Goal: Transaction & Acquisition: Purchase product/service

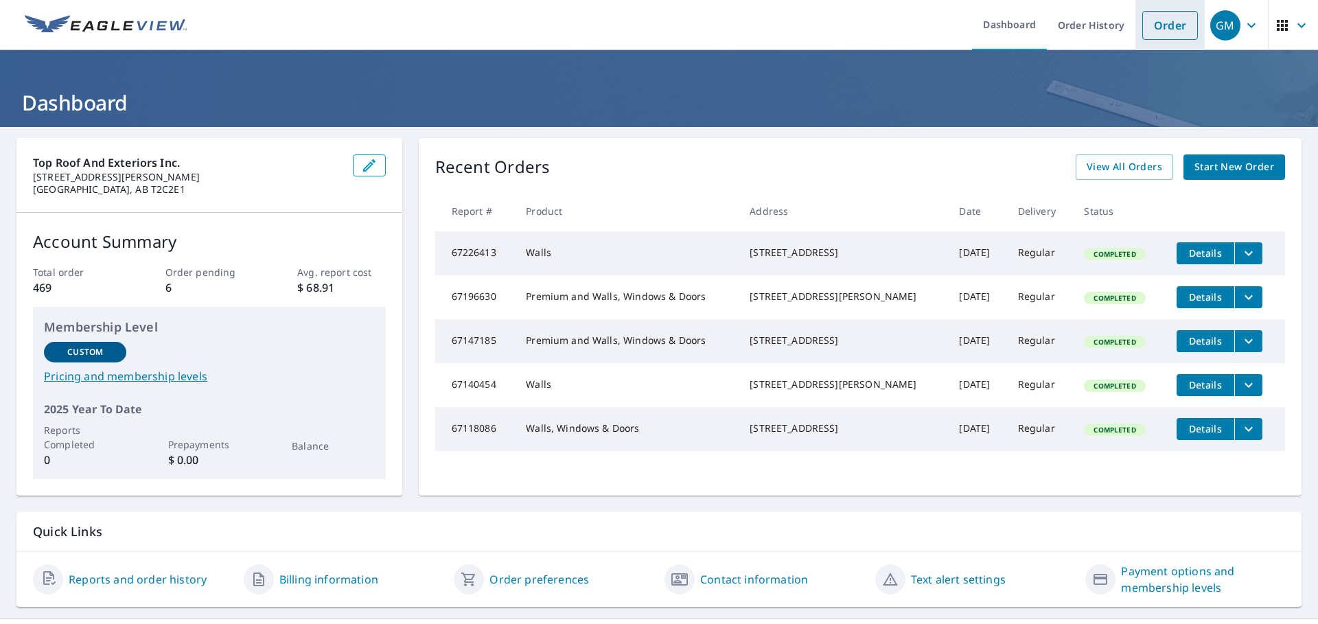
click at [1166, 27] on link "Order" at bounding box center [1170, 25] width 56 height 29
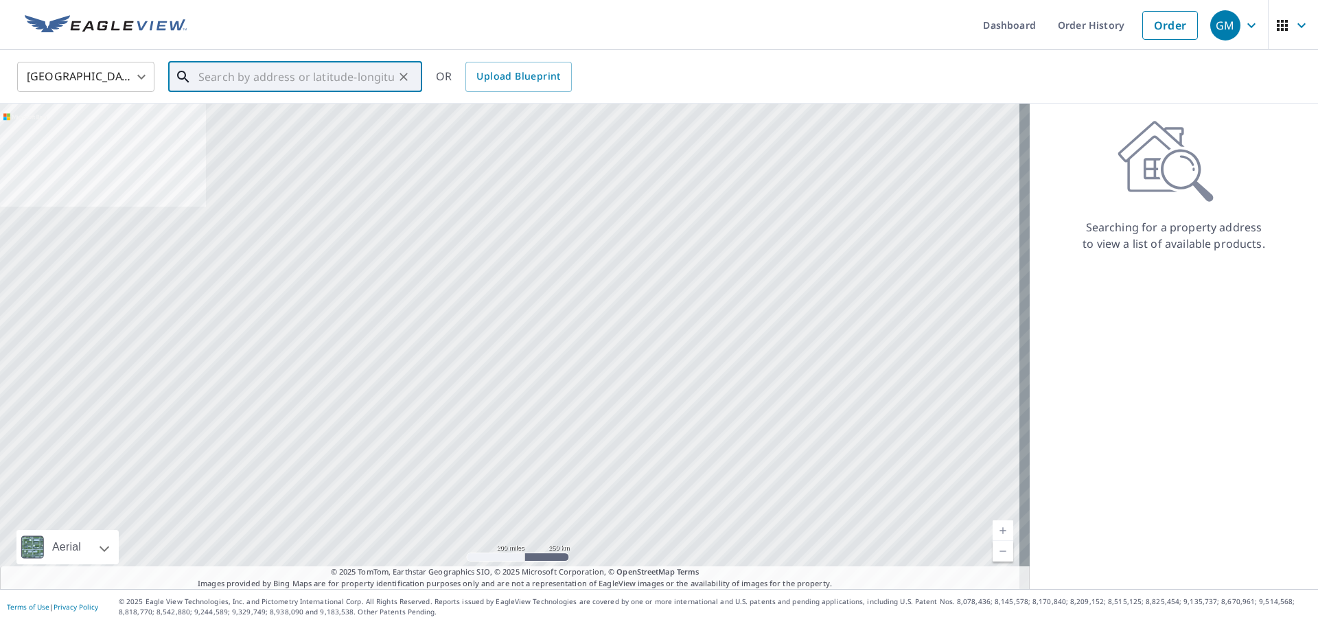
click at [263, 84] on input "text" at bounding box center [296, 77] width 196 height 38
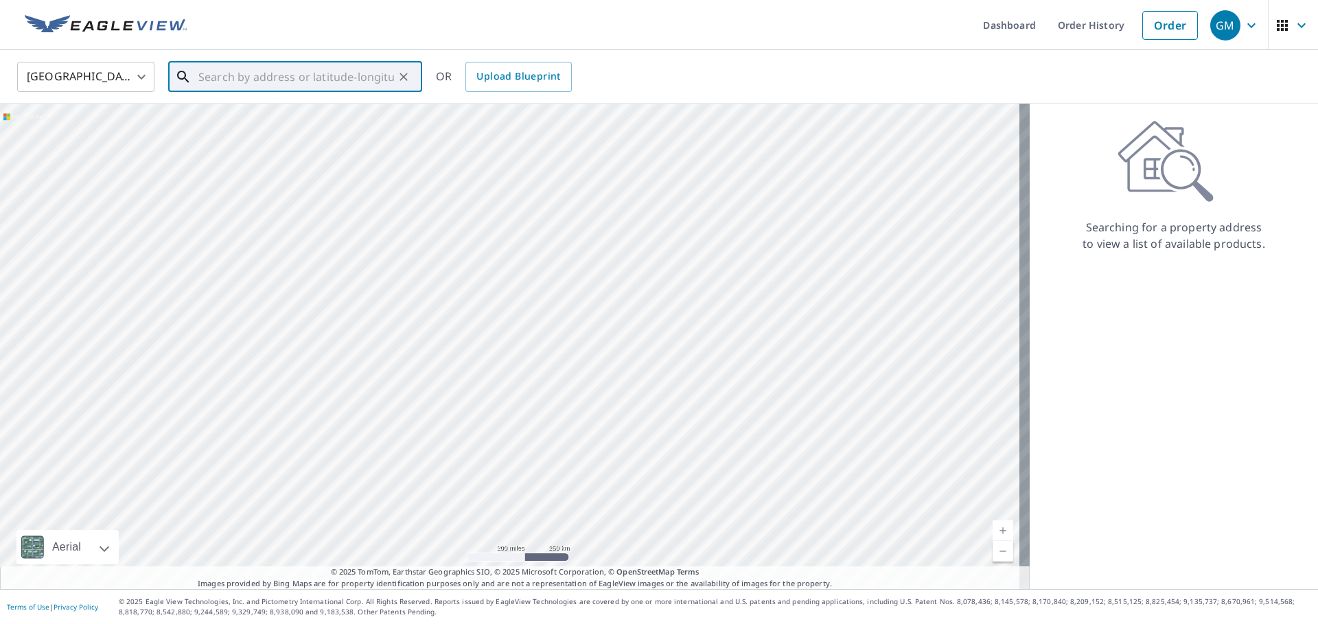
paste input "[STREET_ADDRESS]"
type input "[STREET_ADDRESS]"
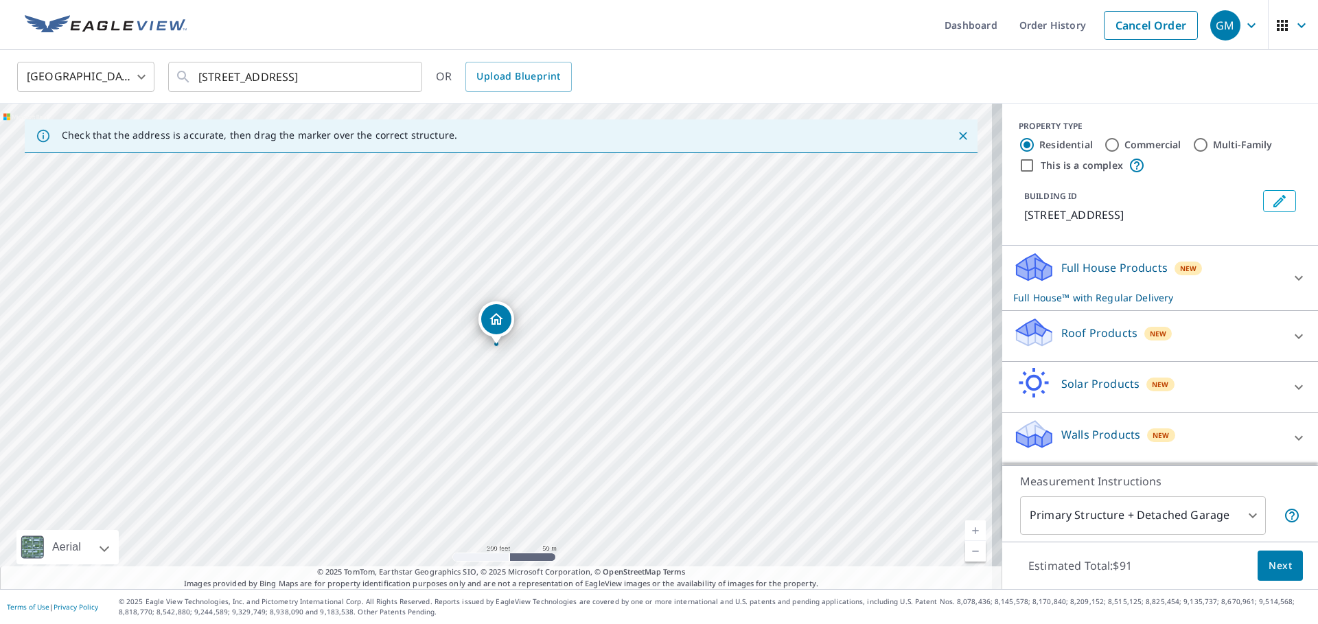
scroll to position [14, 0]
click at [1116, 439] on p "Walls Products" at bounding box center [1100, 434] width 79 height 16
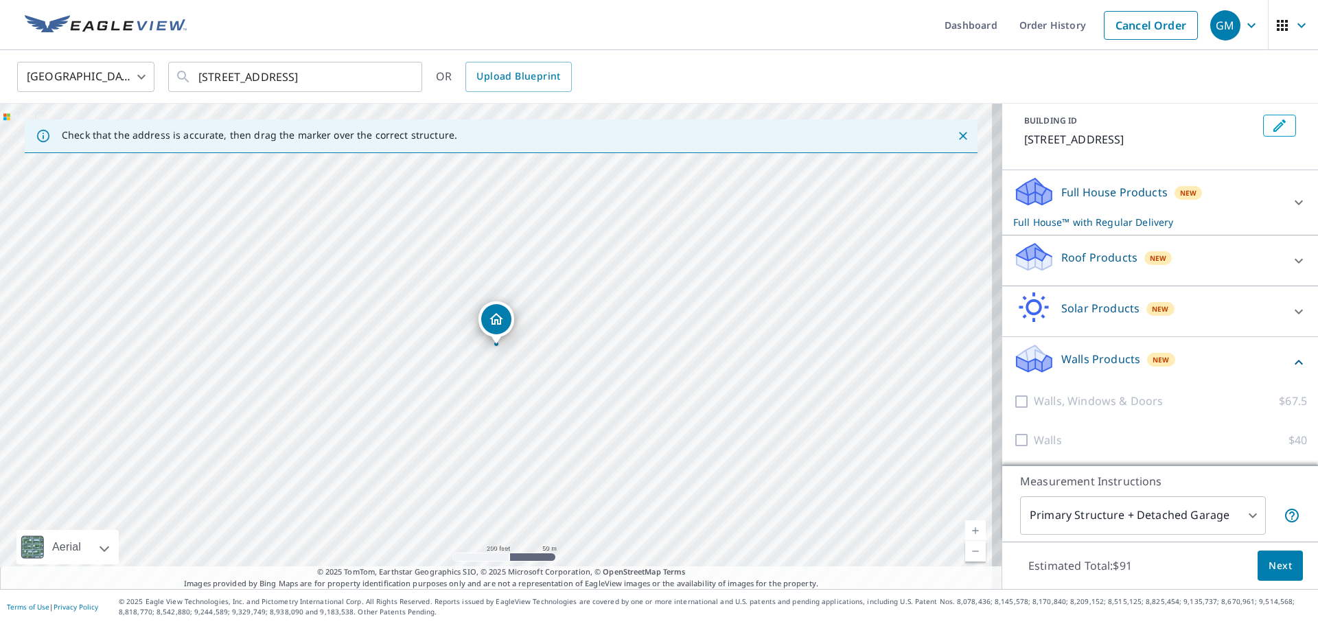
scroll to position [92, 0]
click at [1036, 361] on icon at bounding box center [1034, 364] width 35 height 16
click at [1036, 361] on icon at bounding box center [1033, 359] width 41 height 32
click at [1100, 367] on p "Walls Products" at bounding box center [1100, 359] width 79 height 16
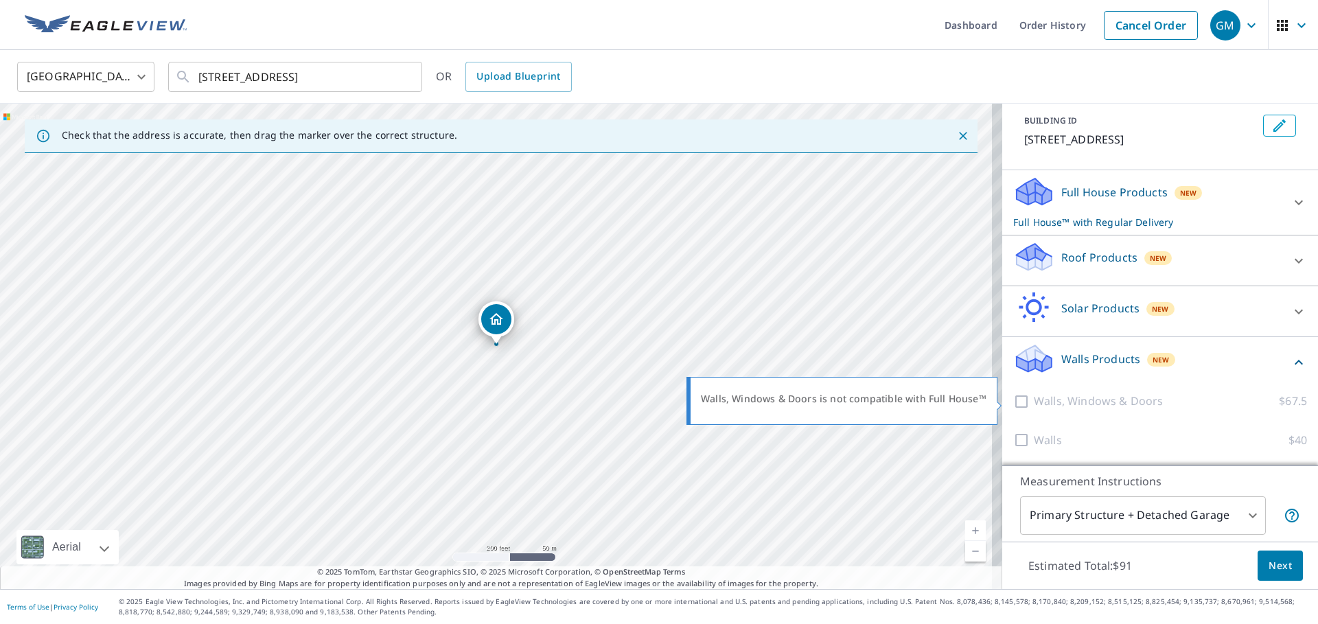
click at [1013, 399] on div at bounding box center [1023, 401] width 21 height 17
click at [1021, 398] on div at bounding box center [1023, 401] width 21 height 17
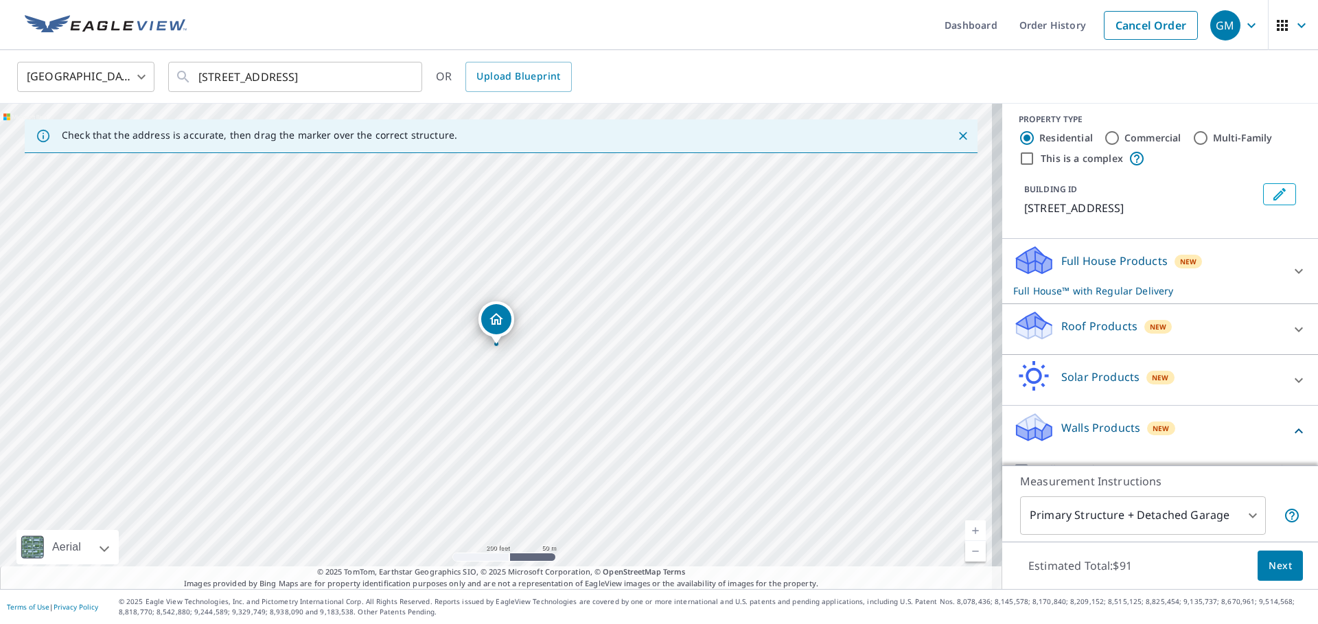
scroll to position [0, 0]
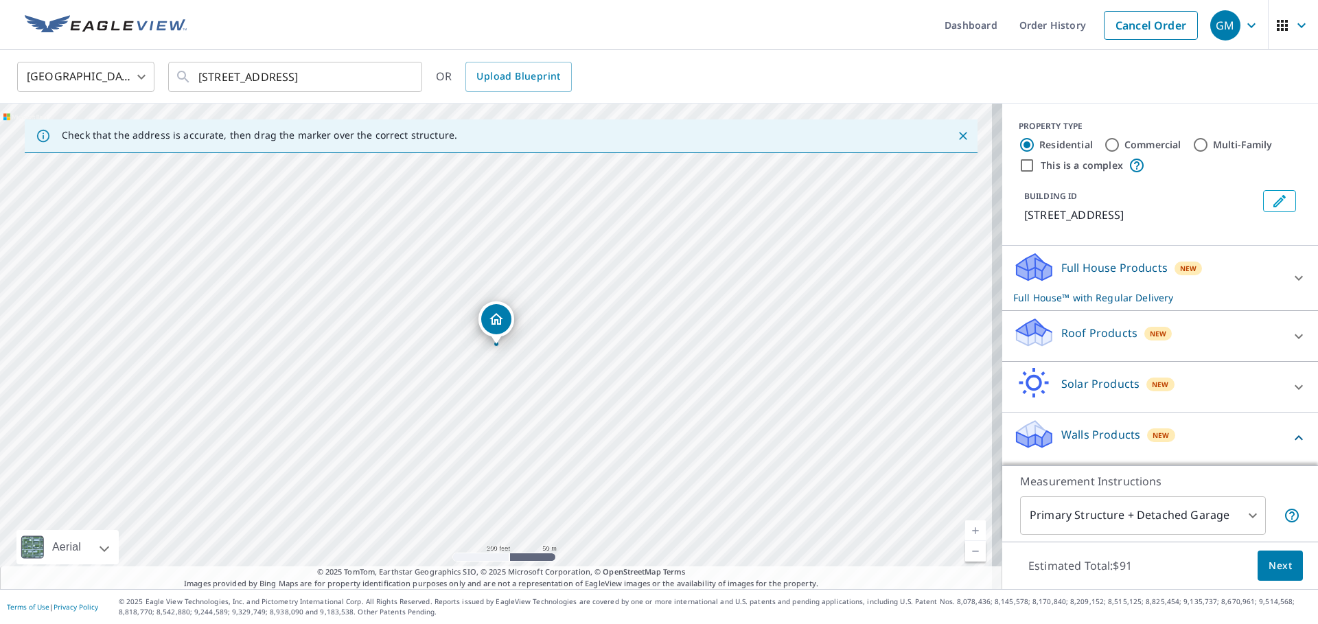
click at [1111, 294] on div "Full House Products New Full House™ with Regular Delivery" at bounding box center [1147, 278] width 269 height 54
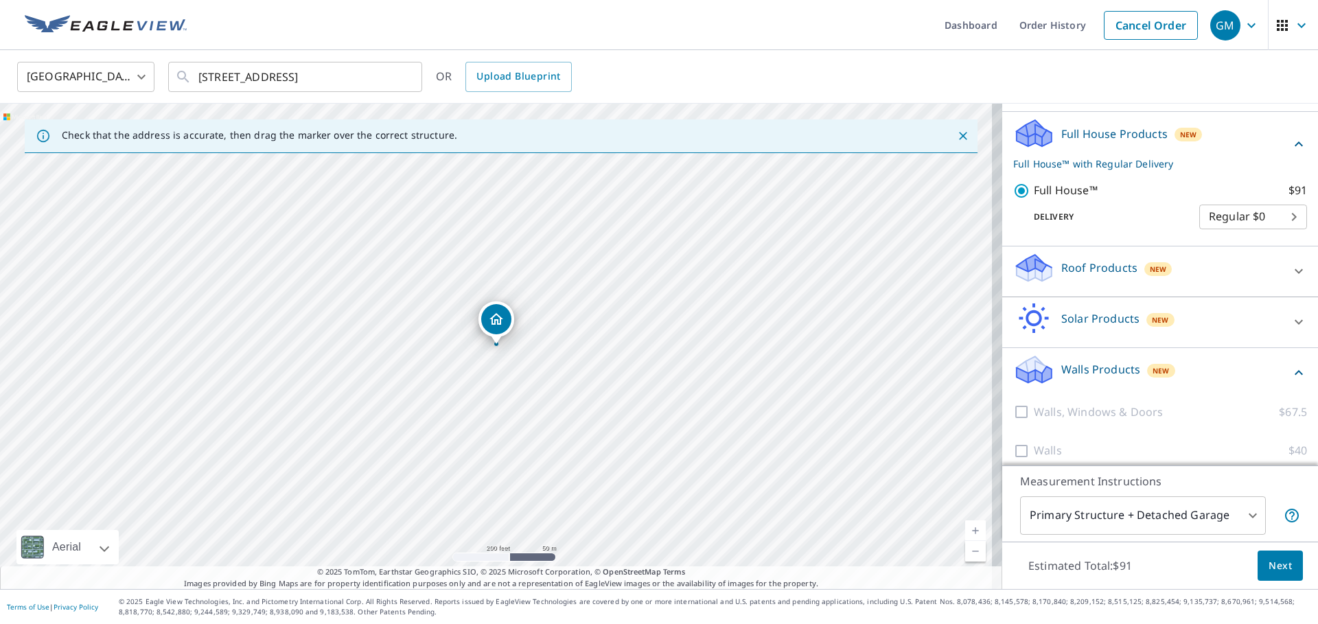
scroll to position [137, 0]
click at [1041, 326] on icon at bounding box center [1033, 315] width 41 height 32
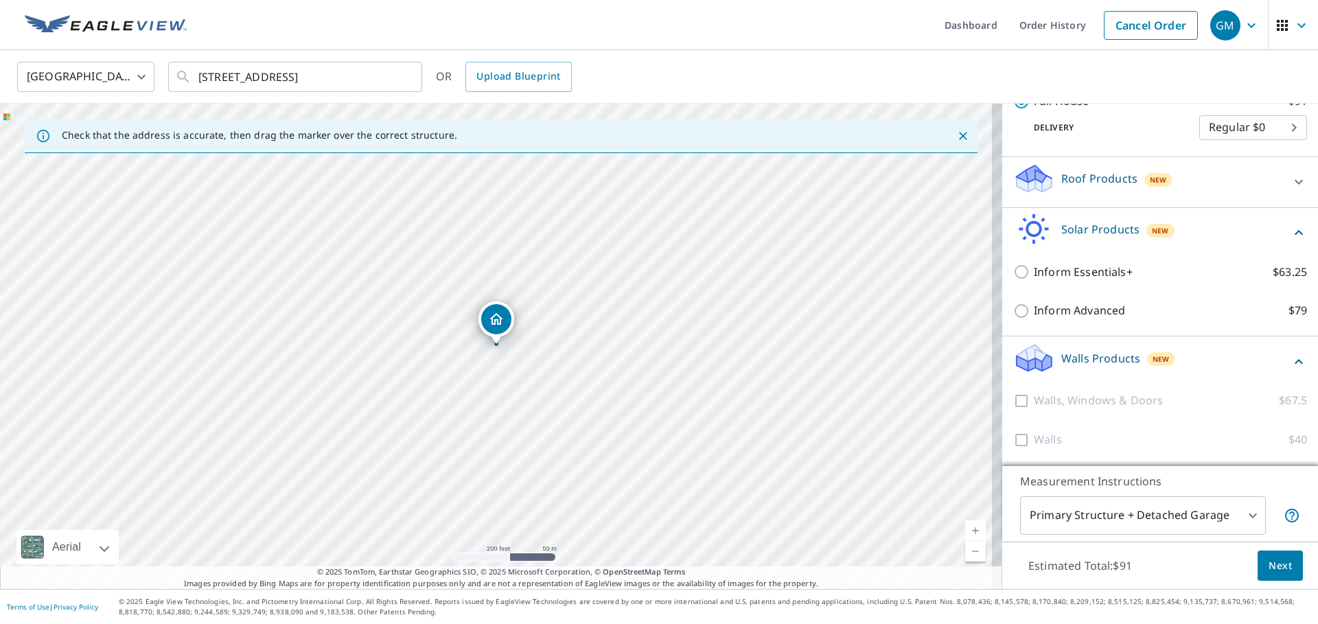
click at [1092, 358] on p "Walls Products" at bounding box center [1100, 358] width 79 height 16
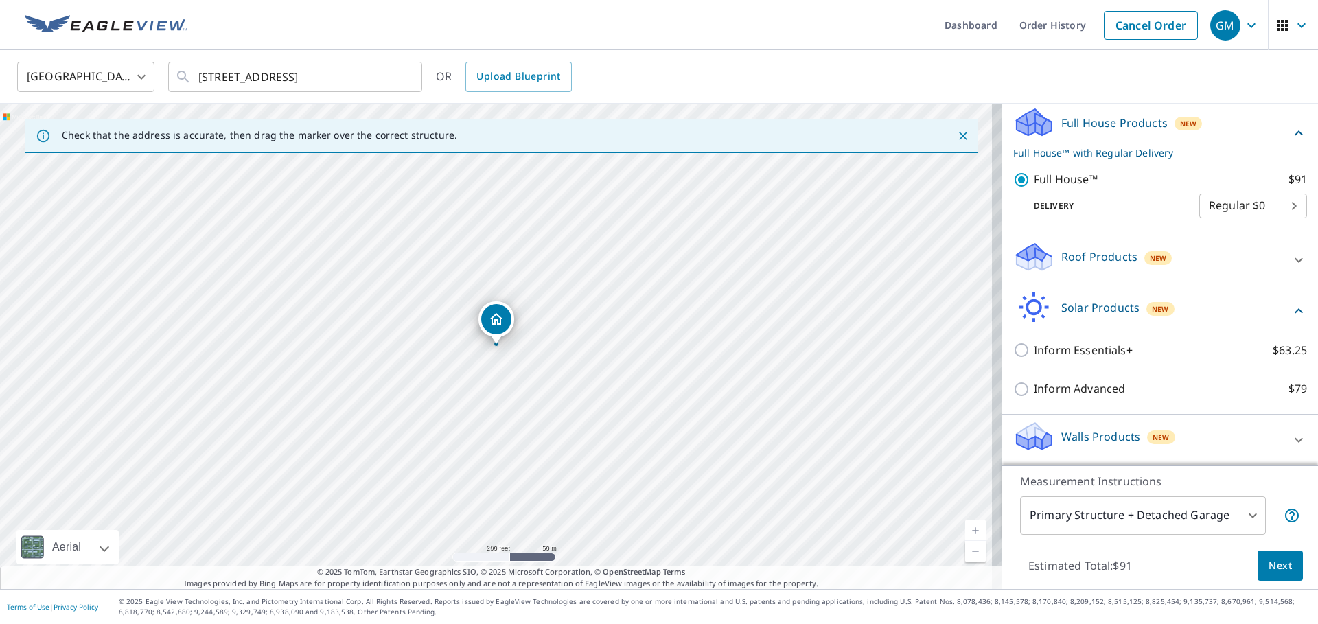
scroll to position [161, 0]
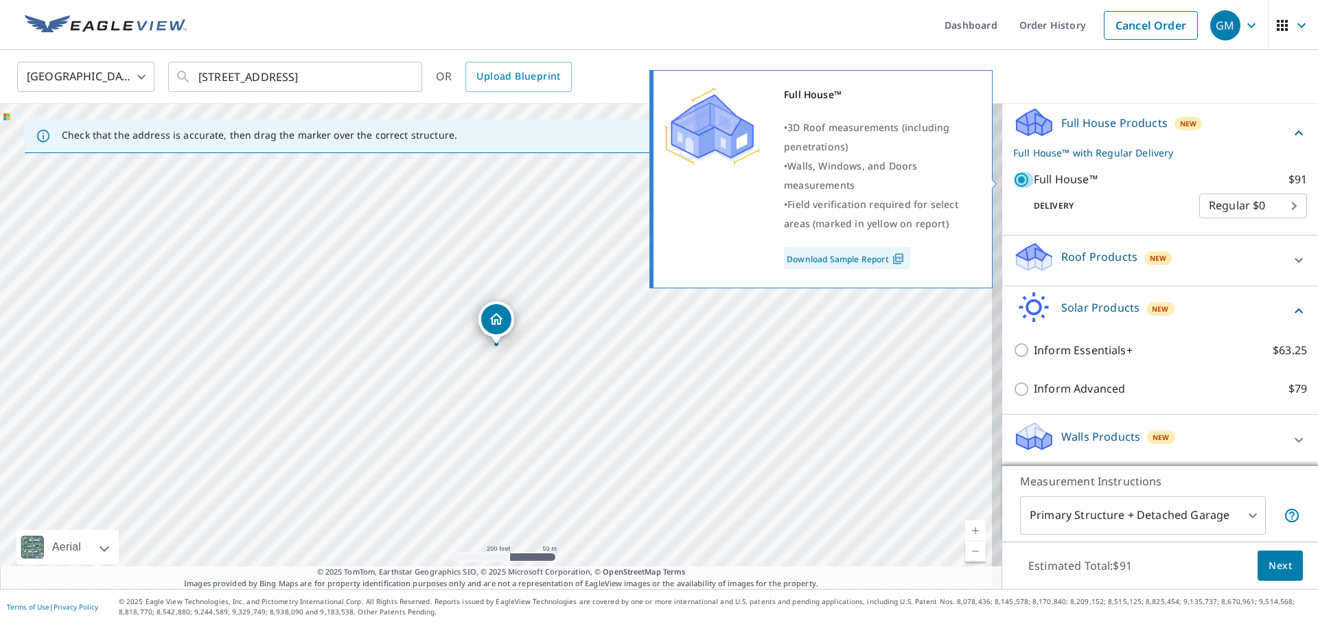
click at [1014, 177] on input "Full House™ $91" at bounding box center [1023, 180] width 21 height 16
checkbox input "false"
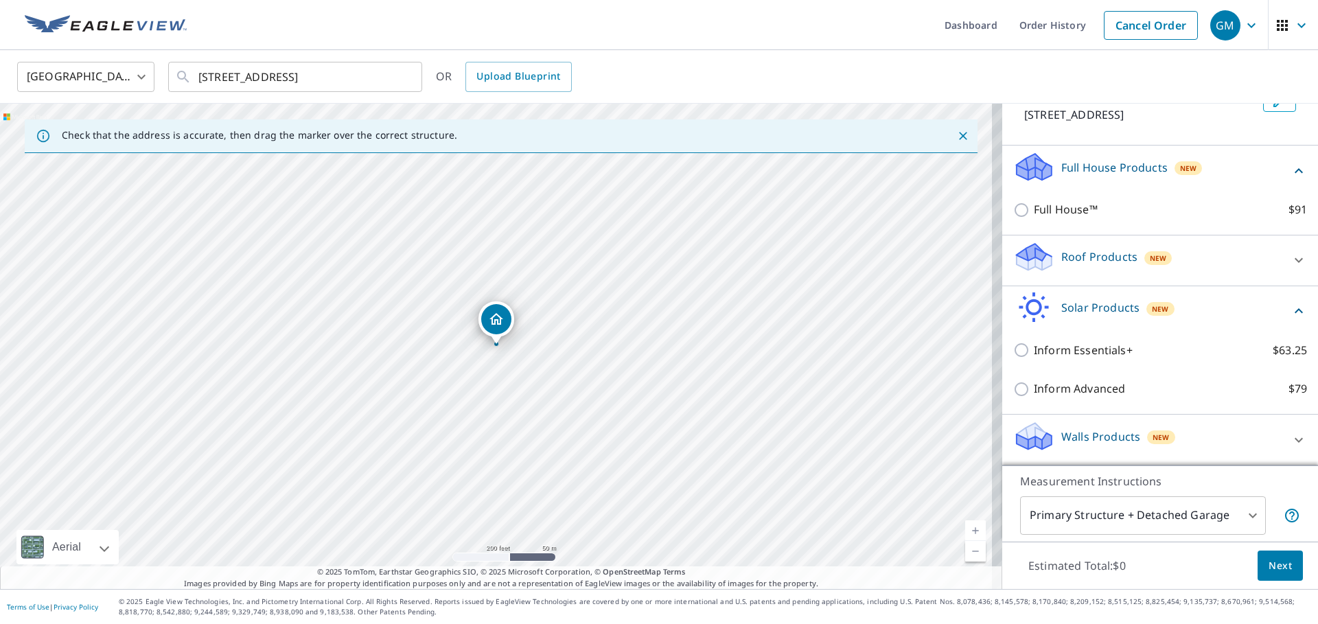
click at [1060, 448] on div "Walls Products New" at bounding box center [1147, 439] width 269 height 39
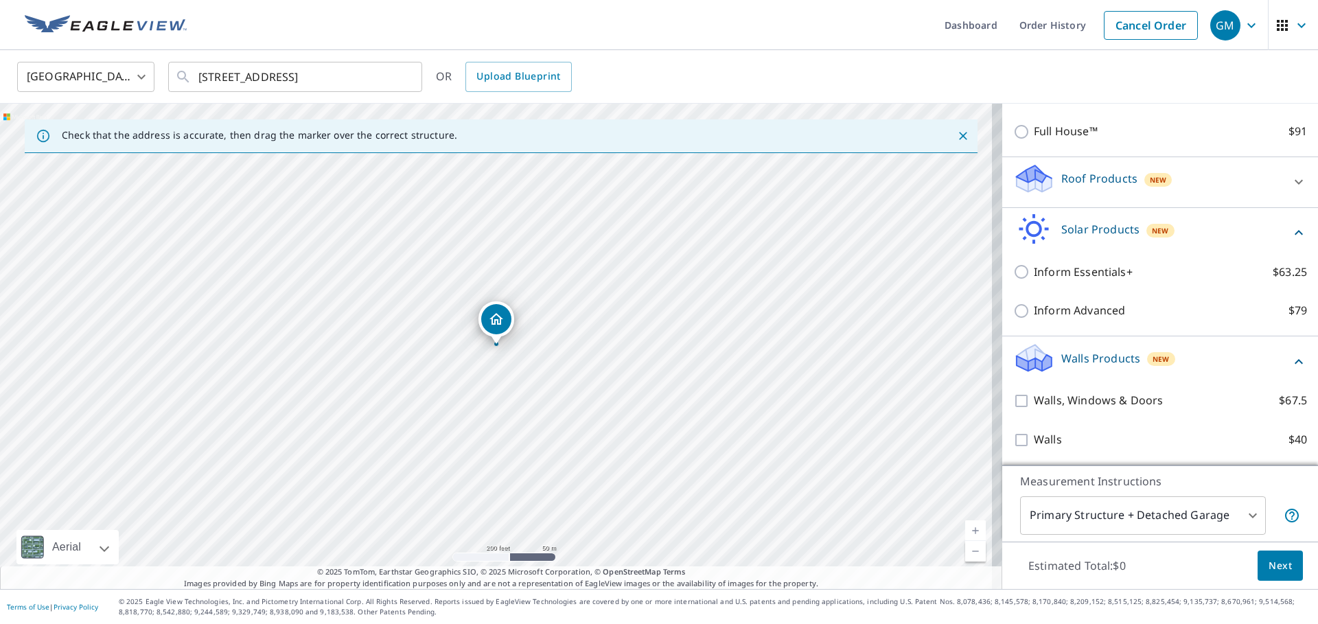
scroll to position [195, 0]
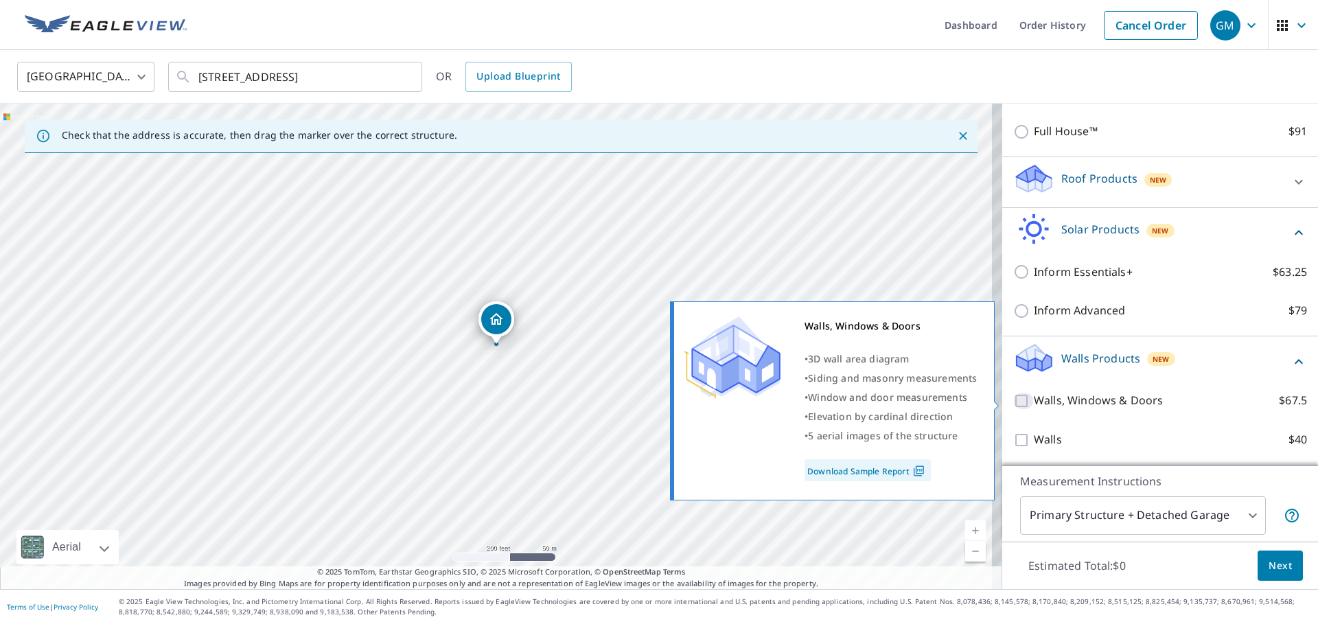
click at [1013, 403] on input "Walls, Windows & Doors $67.5" at bounding box center [1023, 401] width 21 height 16
checkbox input "true"
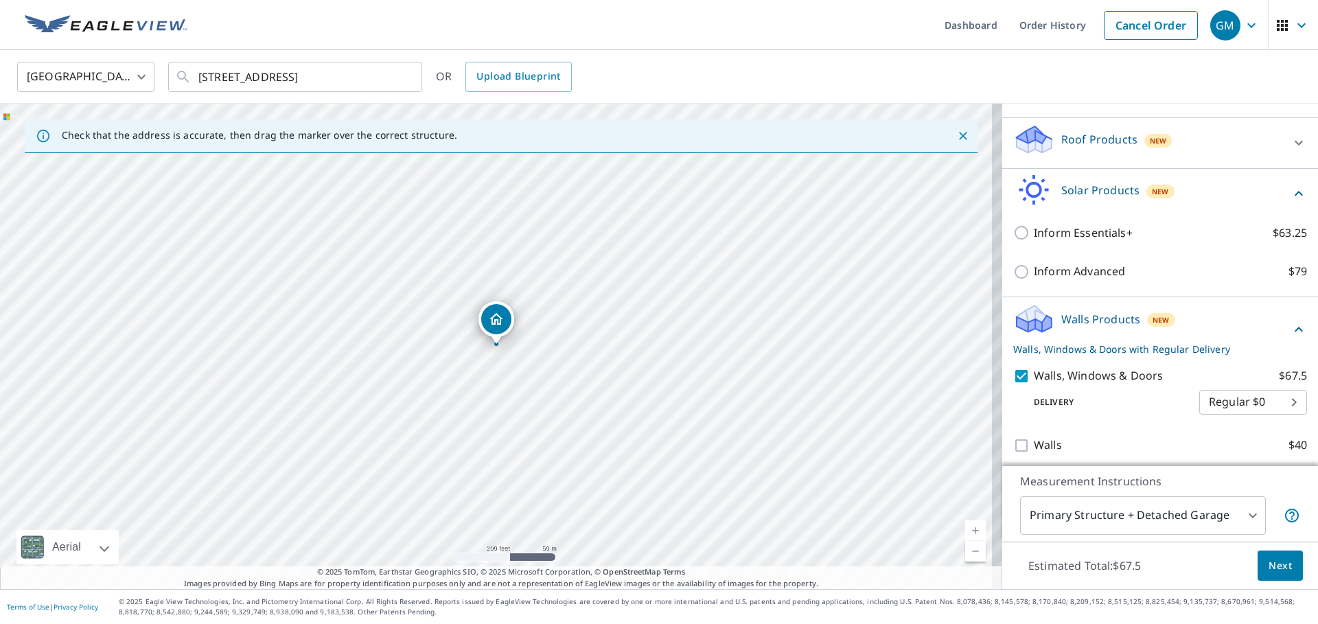
scroll to position [240, 0]
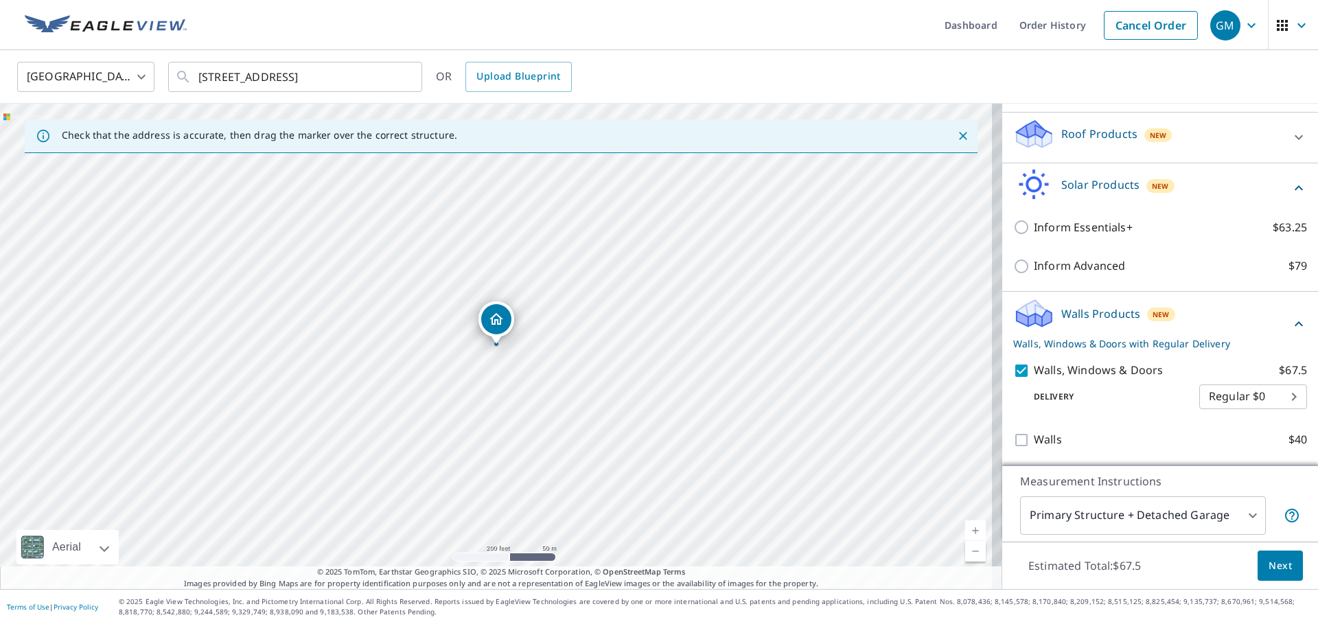
click at [1268, 564] on span "Next" at bounding box center [1279, 565] width 23 height 17
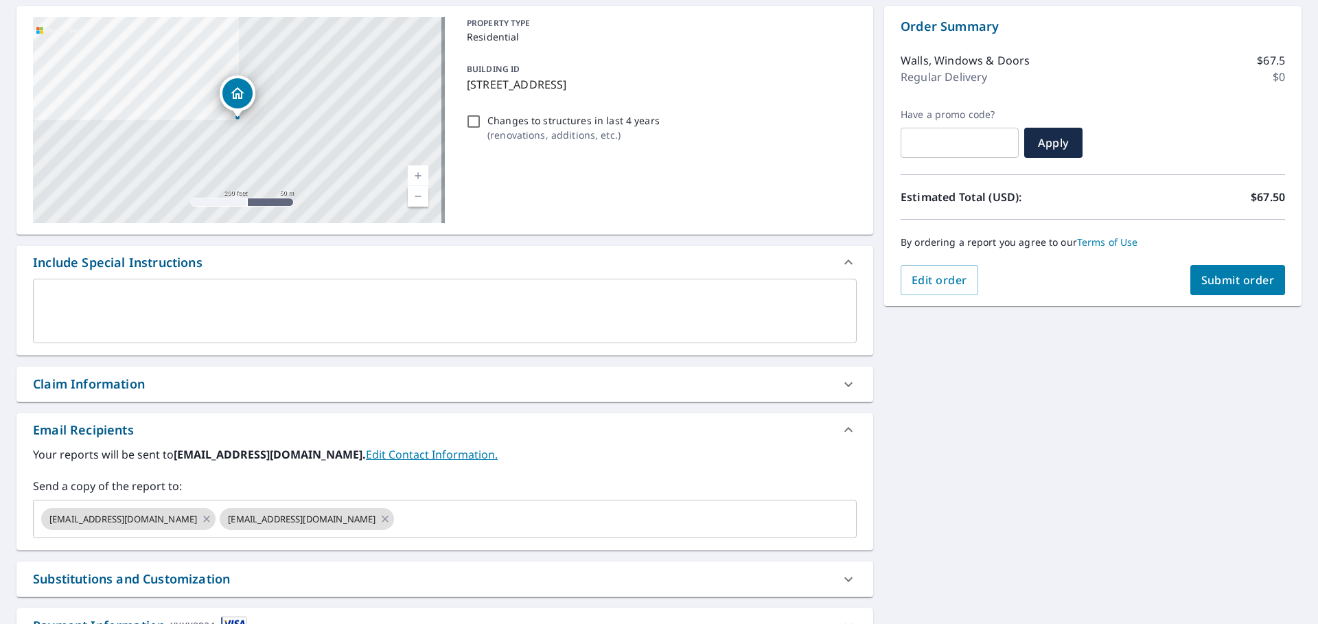
scroll to position [137, 0]
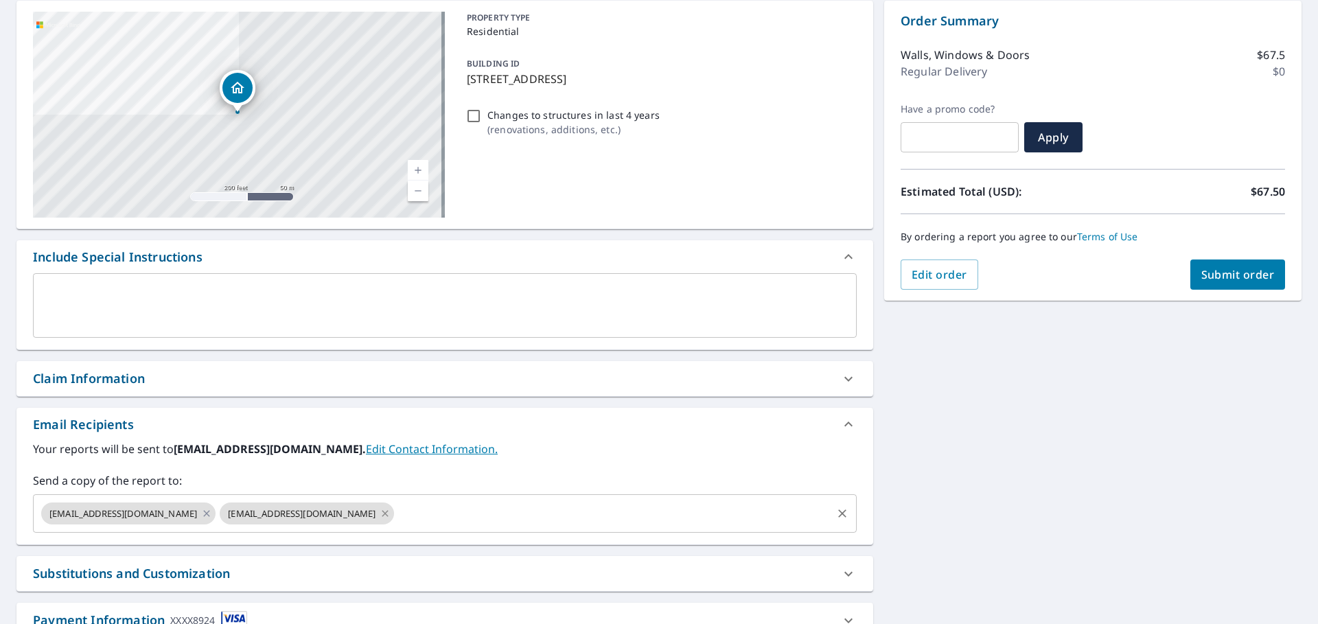
click at [382, 513] on icon at bounding box center [385, 513] width 6 height 6
click at [204, 514] on icon at bounding box center [207, 513] width 6 height 6
checkbox input "true"
click at [134, 516] on input "text" at bounding box center [434, 513] width 791 height 26
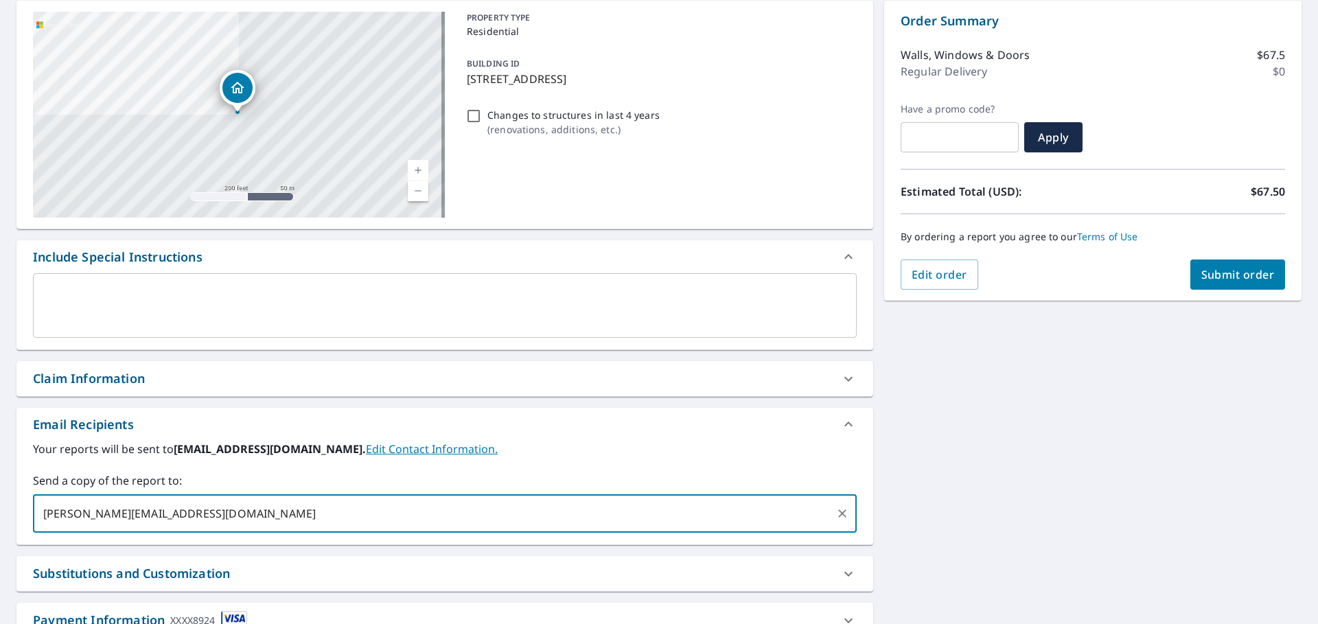
type input "[PERSON_NAME][EMAIL_ADDRESS][DOMAIN_NAME]"
click at [704, 442] on label "Your reports will be sent to [EMAIL_ADDRESS][DOMAIN_NAME]. Edit Contact Informa…" at bounding box center [445, 449] width 824 height 16
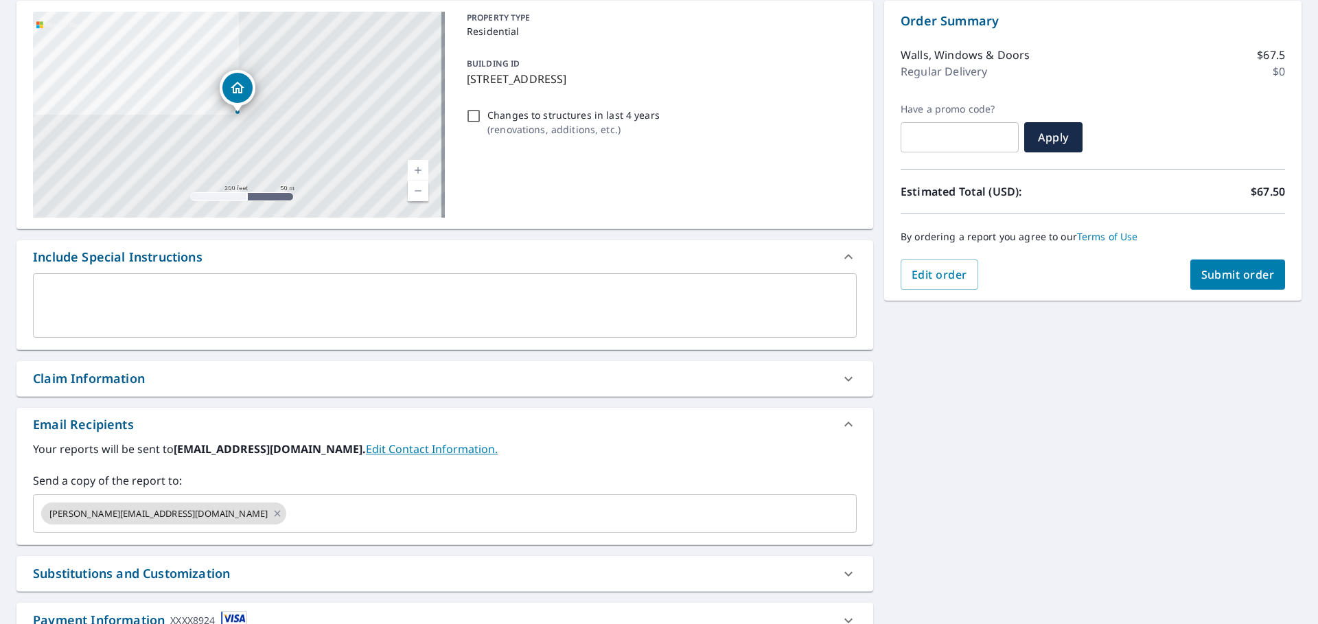
click at [1219, 282] on button "Submit order" at bounding box center [1237, 274] width 95 height 30
checkbox input "true"
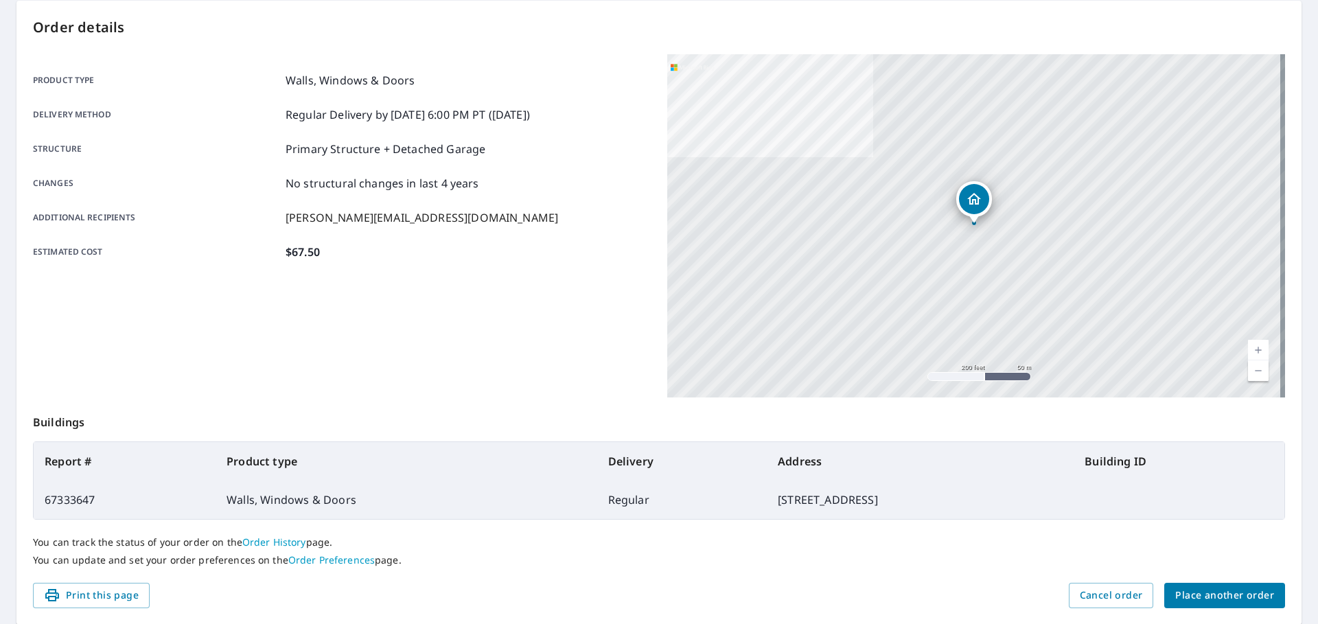
click at [559, 383] on div "Product type Walls, Windows & Doors Delivery method Regular Delivery by [DATE] …" at bounding box center [342, 225] width 618 height 343
click at [969, 567] on div "You can track the status of your order on the Order History page. You can updat…" at bounding box center [659, 551] width 1252 height 63
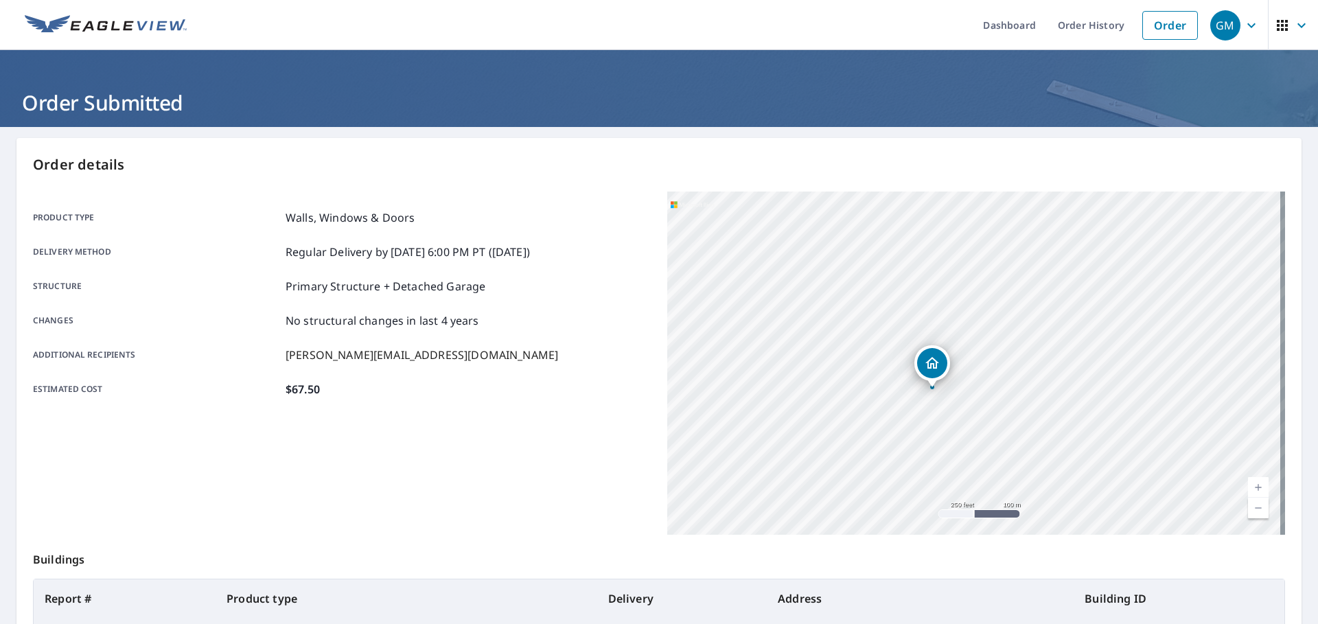
drag, startPoint x: 993, startPoint y: 347, endPoint x: 965, endPoint y: 406, distance: 65.1
click at [965, 406] on div "[STREET_ADDRESS]" at bounding box center [976, 363] width 618 height 343
drag, startPoint x: 938, startPoint y: 385, endPoint x: 944, endPoint y: 400, distance: 16.6
click at [944, 389] on div "[STREET_ADDRESS]" at bounding box center [933, 367] width 36 height 43
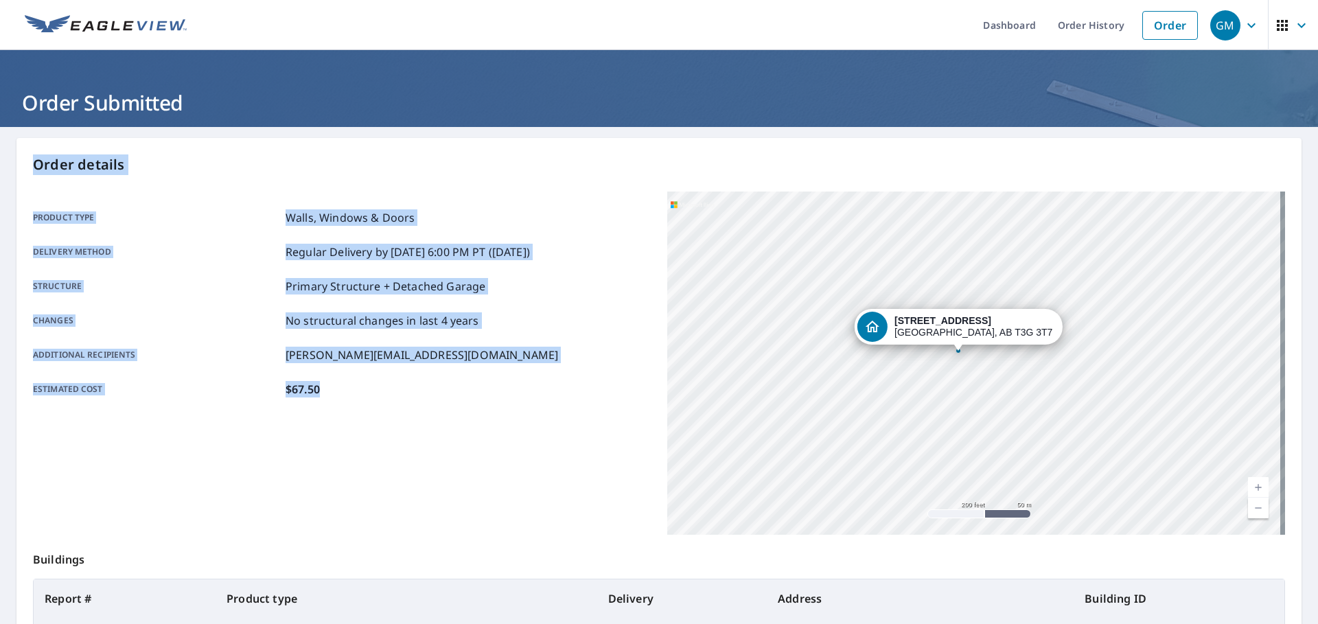
drag, startPoint x: 347, startPoint y: 387, endPoint x: 29, endPoint y: 158, distance: 391.9
click at [29, 158] on div "Order details Product type Walls, Windows & Doors Delivery method Regular Deliv…" at bounding box center [658, 450] width 1285 height 624
click at [416, 360] on div "Additional recipients [PERSON_NAME][EMAIL_ADDRESS][DOMAIN_NAME]" at bounding box center [342, 355] width 618 height 16
drag, startPoint x: 376, startPoint y: 391, endPoint x: 10, endPoint y: 156, distance: 435.6
click at [10, 156] on main "Order details Product type Walls, Windows & Doors Delivery method Regular Deliv…" at bounding box center [659, 450] width 1318 height 646
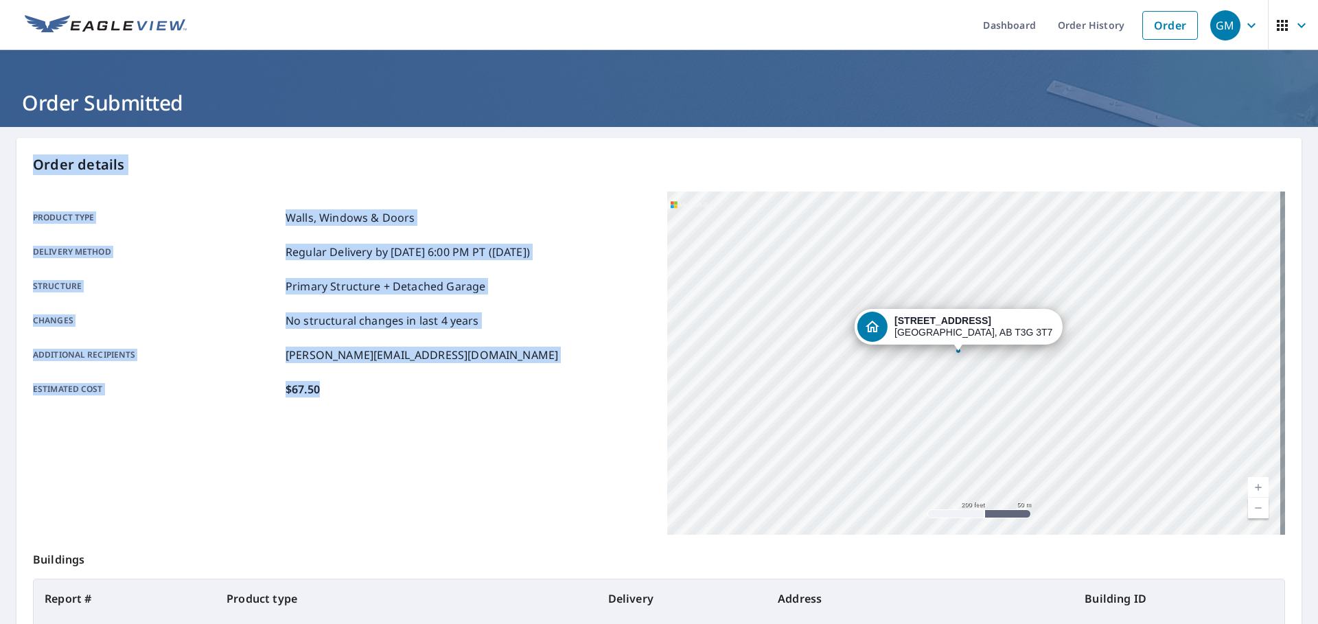
click at [329, 378] on div "Product type Walls, Windows & Doors Delivery method Regular Delivery by [DATE] …" at bounding box center [342, 303] width 618 height 188
drag, startPoint x: 275, startPoint y: 379, endPoint x: 23, endPoint y: 156, distance: 336.5
click at [23, 156] on div "Order details Product type Walls, Windows & Doors Delivery method Regular Deliv…" at bounding box center [658, 450] width 1285 height 624
click at [347, 389] on div "Estimated cost $67.50" at bounding box center [342, 389] width 618 height 16
drag, startPoint x: 382, startPoint y: 400, endPoint x: 14, endPoint y: 157, distance: 440.3
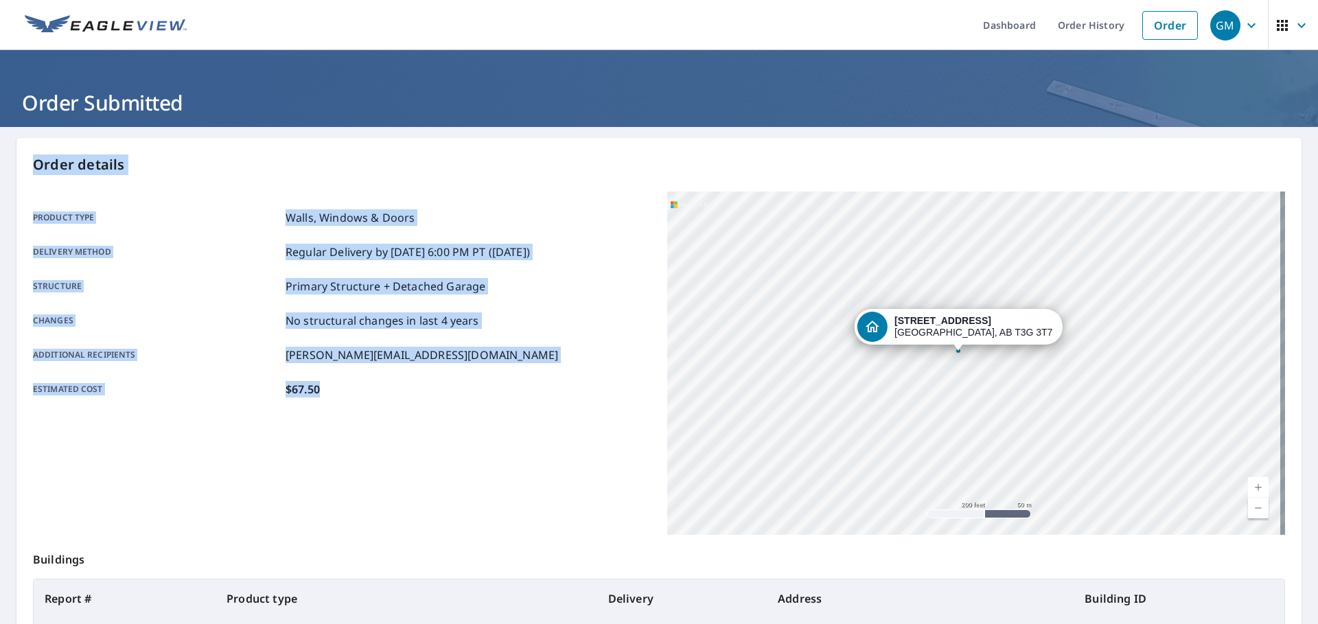
click at [14, 157] on main "Order details Product type Walls, Windows & Doors Delivery method Regular Deliv…" at bounding box center [659, 450] width 1318 height 646
click at [429, 410] on div "Product type Walls, Windows & Doors Delivery method Regular Delivery by [DATE] …" at bounding box center [342, 304] width 618 height 224
drag, startPoint x: 367, startPoint y: 394, endPoint x: 30, endPoint y: 167, distance: 405.9
click at [31, 165] on div "Order details Product type Walls, Windows & Doors Delivery method Regular Deliv…" at bounding box center [658, 450] width 1285 height 624
click at [373, 391] on div "Estimated cost $67.50" at bounding box center [342, 389] width 618 height 16
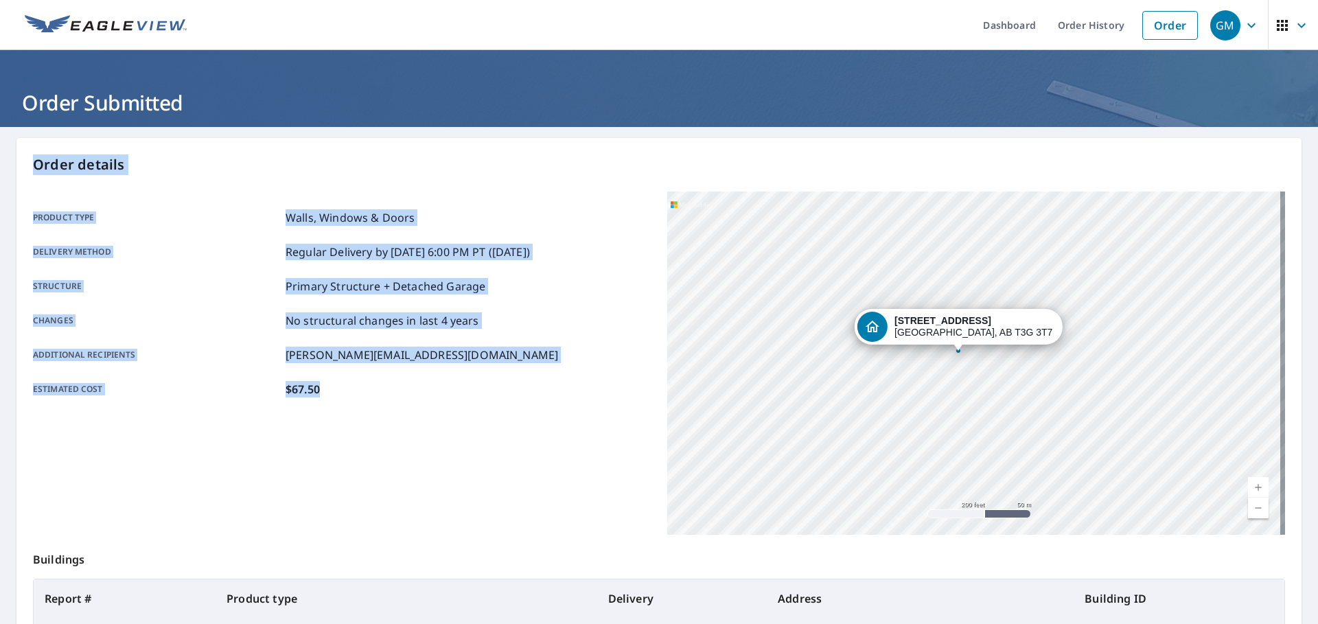
drag, startPoint x: 379, startPoint y: 399, endPoint x: 30, endPoint y: 158, distance: 424.4
click at [30, 158] on div "Order details Product type Walls, Windows & Doors Delivery method Regular Deliv…" at bounding box center [658, 450] width 1285 height 624
click at [312, 393] on p "$67.50" at bounding box center [303, 389] width 34 height 16
drag, startPoint x: 371, startPoint y: 395, endPoint x: 23, endPoint y: 148, distance: 426.6
click at [23, 148] on div "Order details Product type Walls, Windows & Doors Delivery method Regular Deliv…" at bounding box center [658, 450] width 1285 height 624
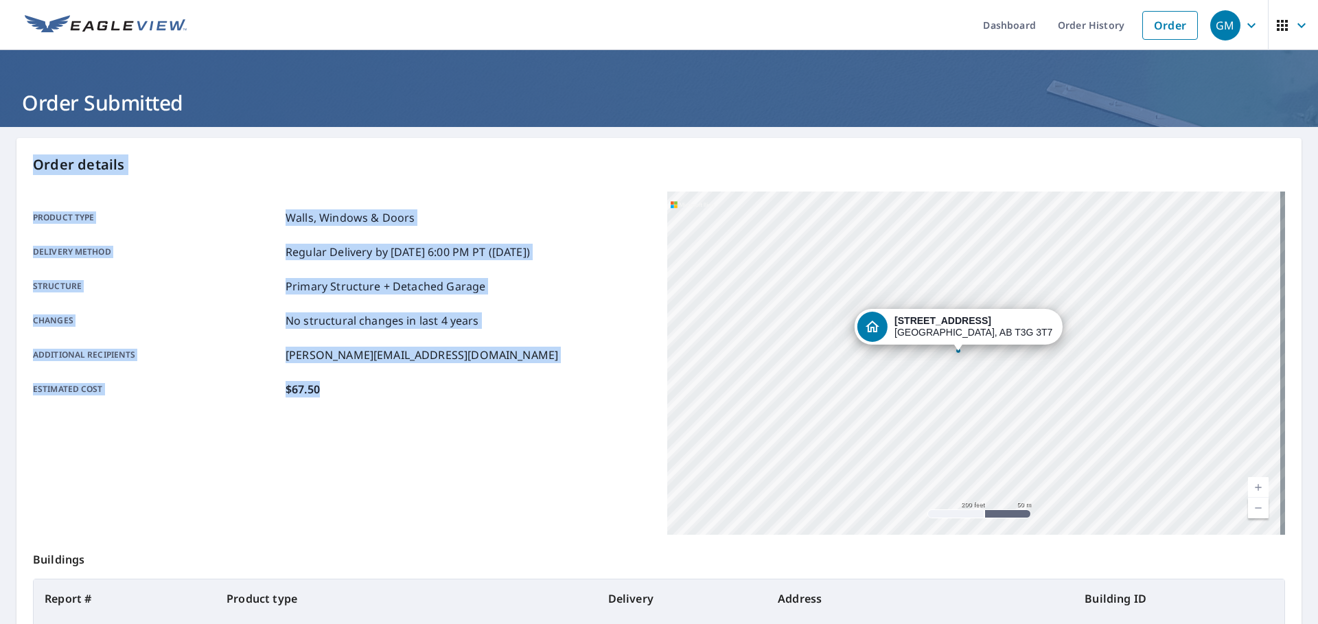
click at [368, 385] on div "Estimated cost $67.50" at bounding box center [342, 389] width 618 height 16
drag, startPoint x: 381, startPoint y: 393, endPoint x: 18, endPoint y: 156, distance: 433.1
click at [18, 156] on div "Order details Product type Walls, Windows & Doors Delivery method Regular Deliv…" at bounding box center [658, 450] width 1285 height 624
click at [404, 404] on div "Product type Walls, Windows & Doors Delivery method Regular Delivery by [DATE] …" at bounding box center [342, 304] width 618 height 224
click at [363, 389] on div "Estimated cost $67.50" at bounding box center [342, 389] width 618 height 16
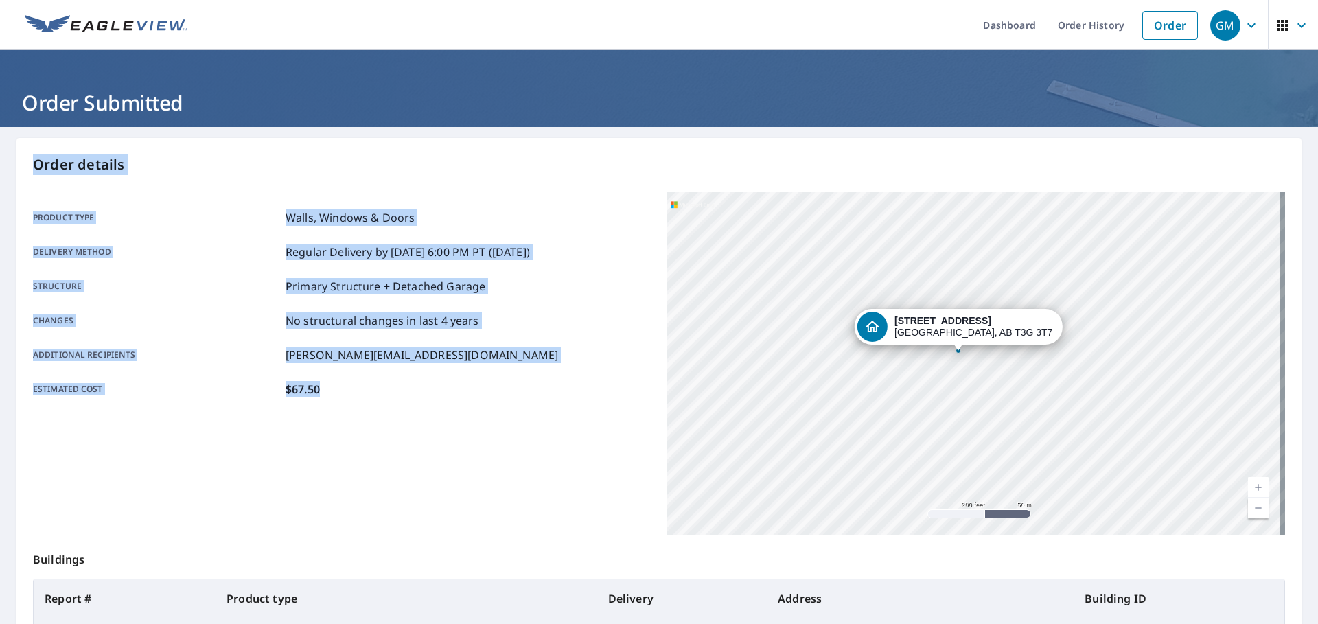
drag, startPoint x: 384, startPoint y: 397, endPoint x: 172, endPoint y: 259, distance: 253.4
click at [21, 161] on div "Order details Product type Walls, Windows & Doors Delivery method Regular Deliv…" at bounding box center [658, 450] width 1285 height 624
click at [399, 399] on div "Product type Walls, Windows & Doors Delivery method Regular Delivery by [DATE] …" at bounding box center [342, 304] width 618 height 224
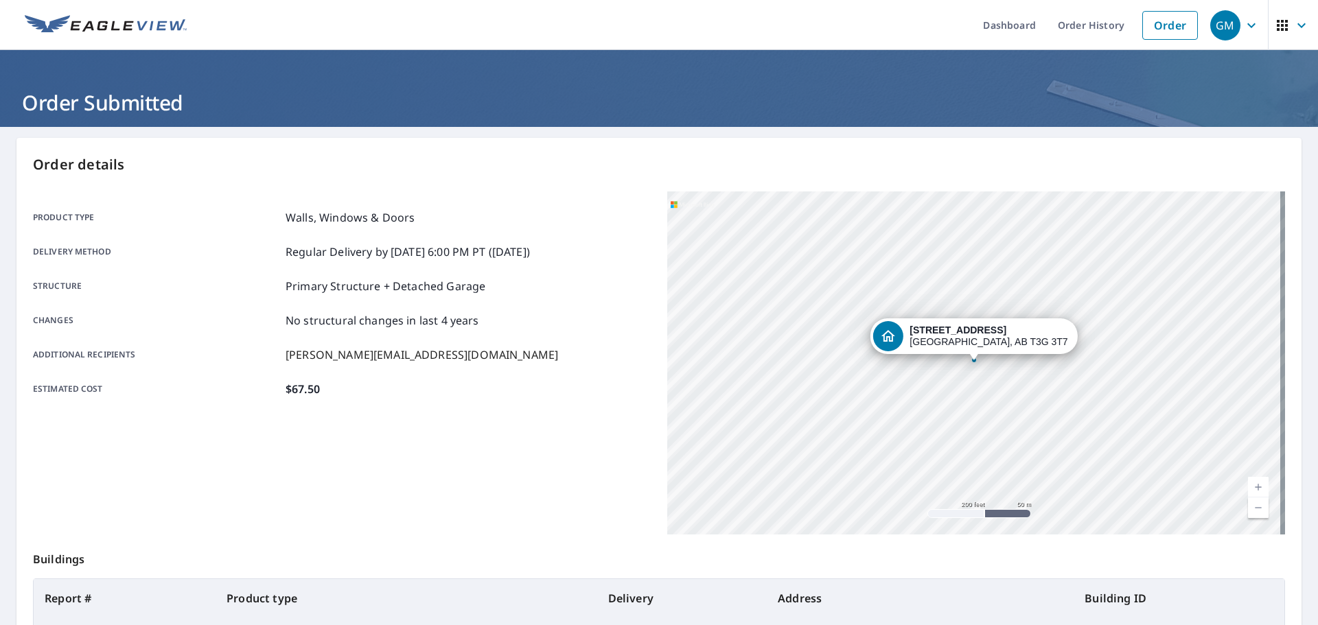
click at [521, 456] on div "Product type Walls, Windows & Doors Delivery method Regular Delivery by [DATE] …" at bounding box center [342, 363] width 618 height 343
